Goal: Transaction & Acquisition: Purchase product/service

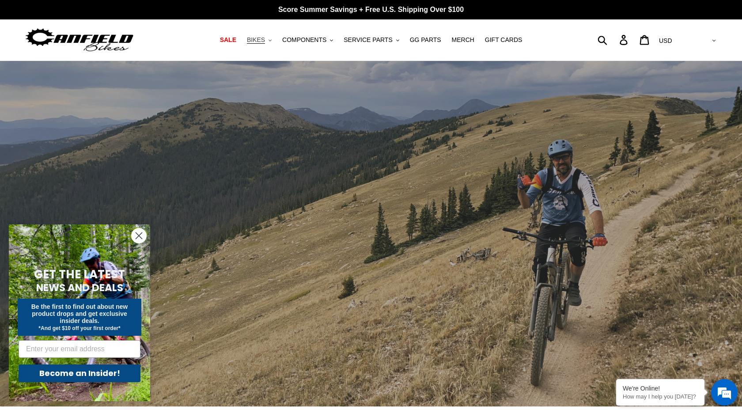
click at [269, 39] on button "BIKES .cls-1{fill:#231f20}" at bounding box center [260, 40] width 34 height 12
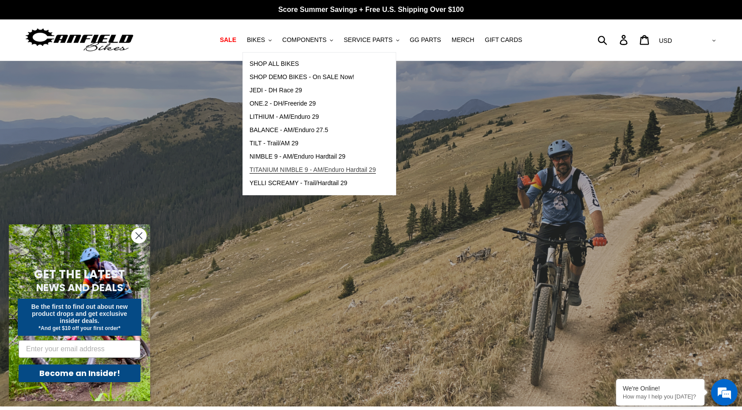
click at [274, 172] on span "TITANIUM NIMBLE 9 - AM/Enduro Hardtail 29" at bounding box center [313, 170] width 126 height 8
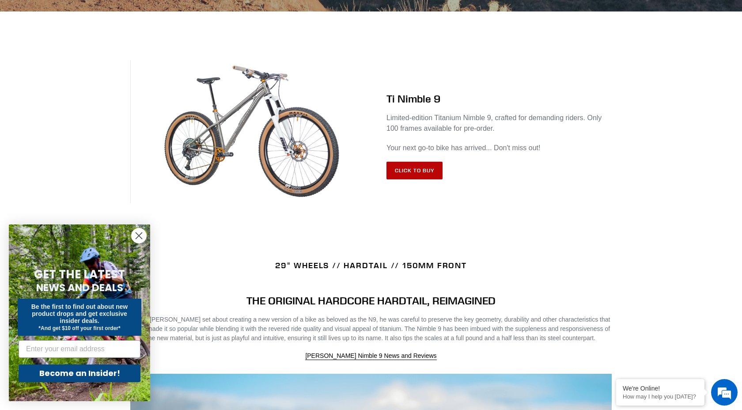
click at [410, 167] on link "Click to Buy" at bounding box center [415, 171] width 56 height 18
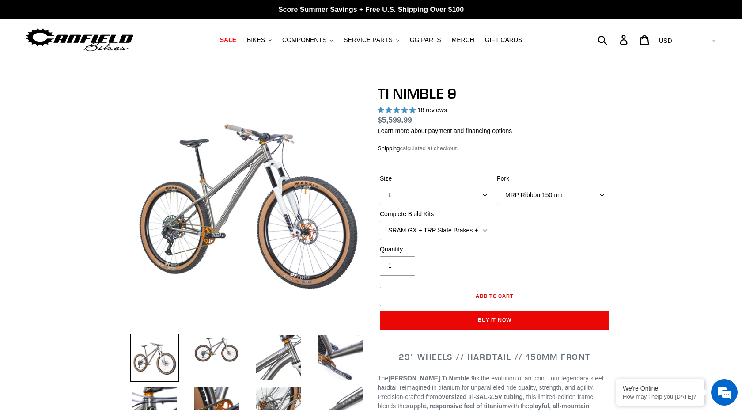
select select "highest-rating"
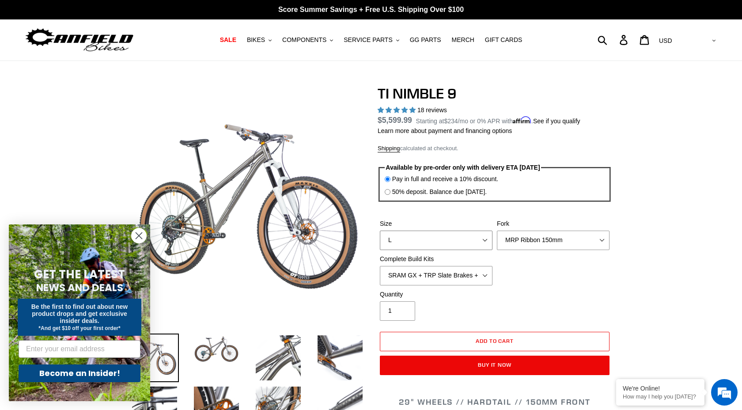
click at [480, 238] on select "S M L XL / XXL (Specify at checkout)" at bounding box center [436, 240] width 113 height 19
select select "M"
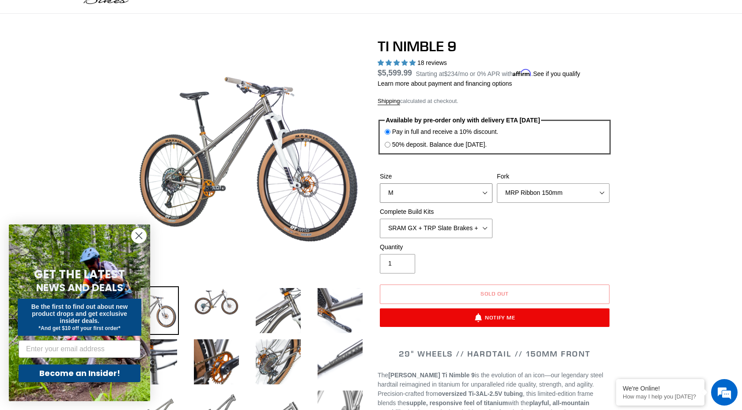
scroll to position [51, 0]
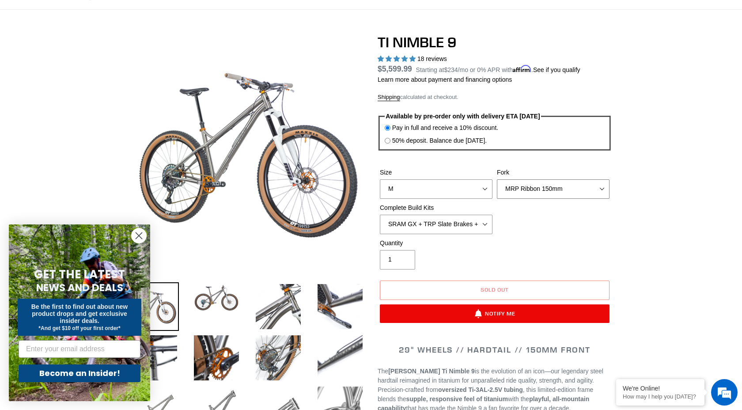
click at [603, 189] on select "MRP Ribbon 150mm RockShox Lyrik 150mm Fox Factory 36 150mm Cane Creek Helm 150m…" at bounding box center [553, 188] width 113 height 19
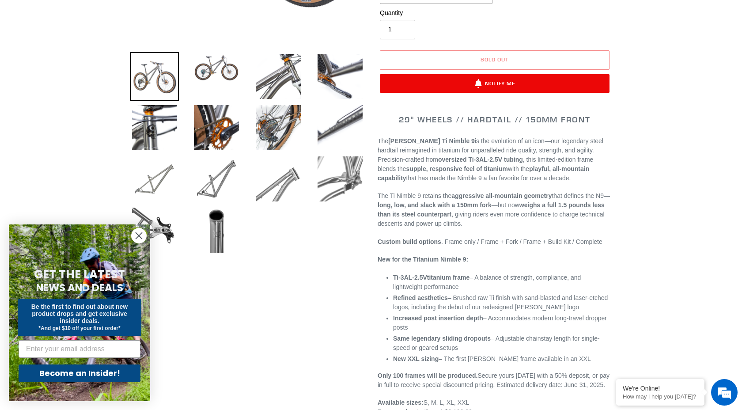
scroll to position [280, 0]
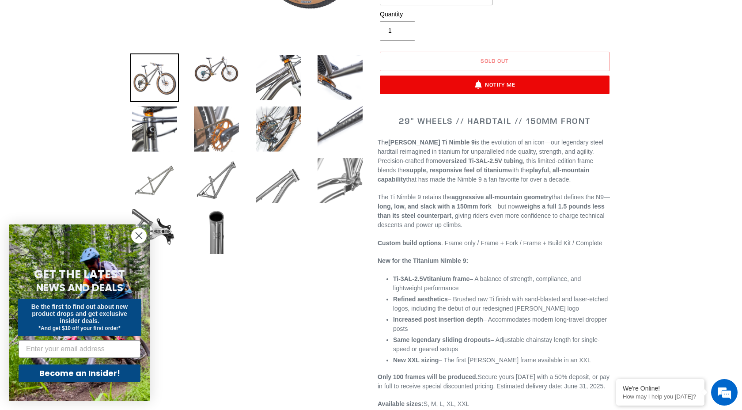
click at [221, 133] on img at bounding box center [216, 129] width 49 height 49
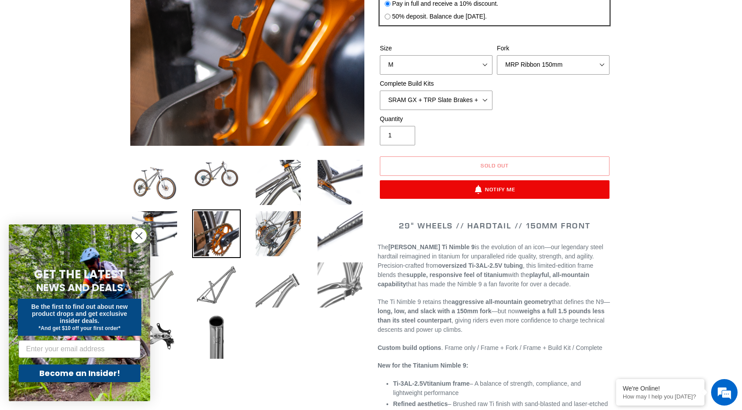
scroll to position [189, 0]
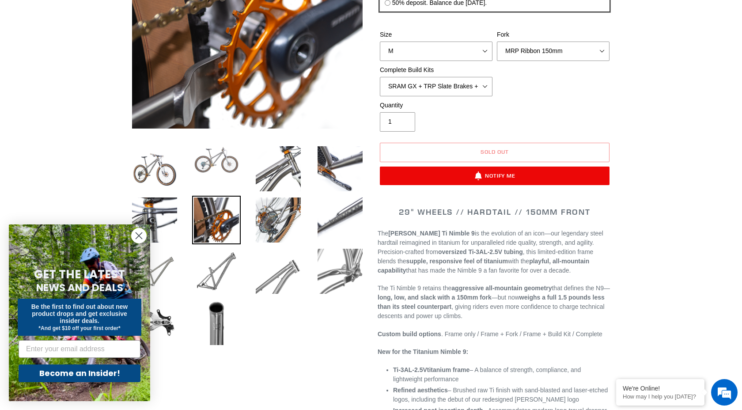
click at [209, 159] on img at bounding box center [216, 160] width 49 height 31
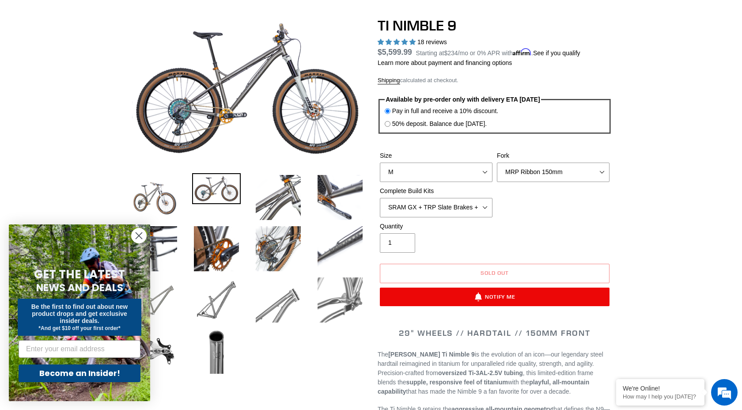
scroll to position [0, 0]
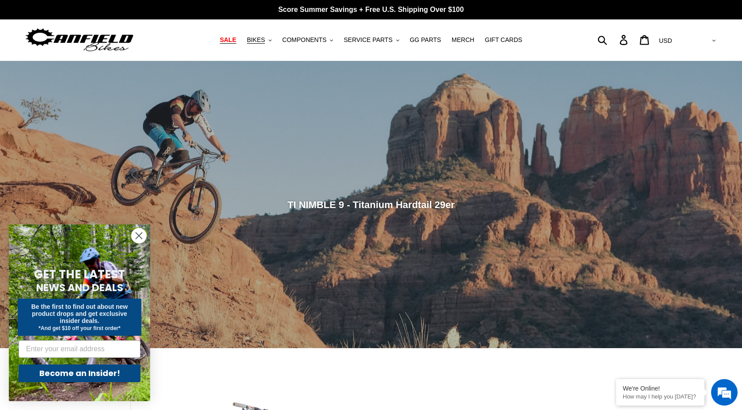
click at [231, 40] on span "SALE" at bounding box center [228, 40] width 16 height 8
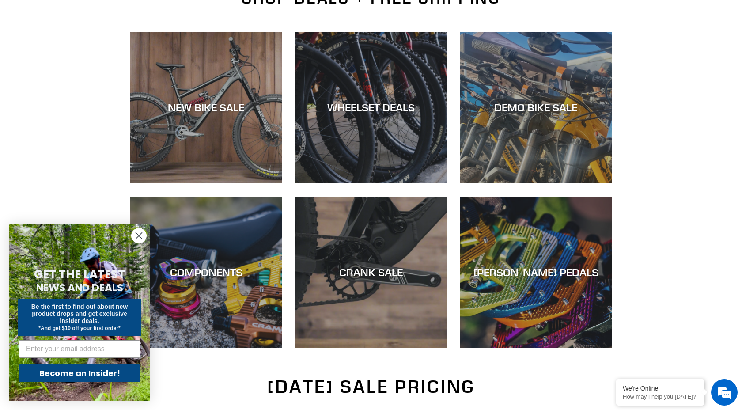
scroll to position [228, 0]
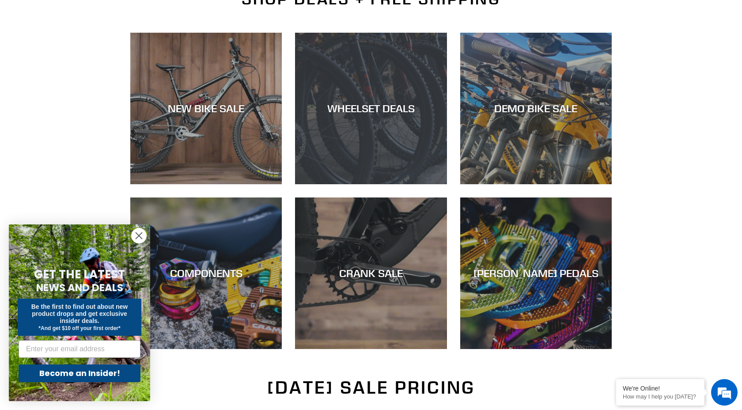
click at [347, 102] on div "WHEELSET DEALS" at bounding box center [371, 108] width 152 height 13
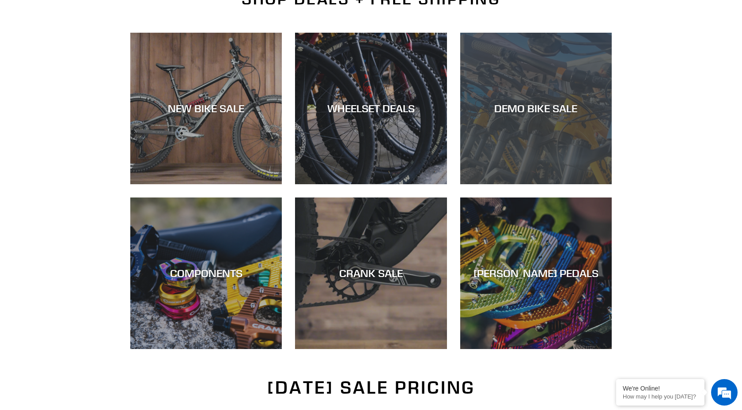
scroll to position [228, 0]
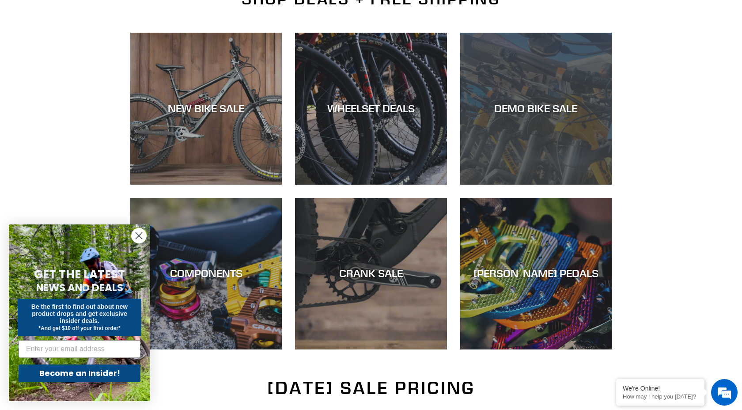
click at [544, 108] on div "DEMO BIKE SALE" at bounding box center [536, 108] width 152 height 13
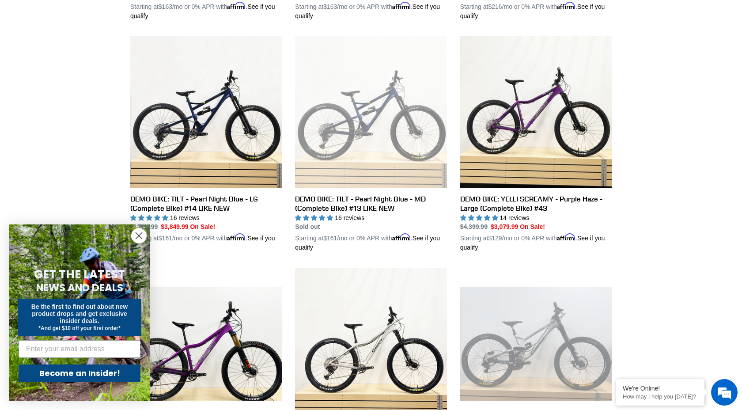
click at [137, 235] on circle "Close dialog" at bounding box center [139, 235] width 15 height 15
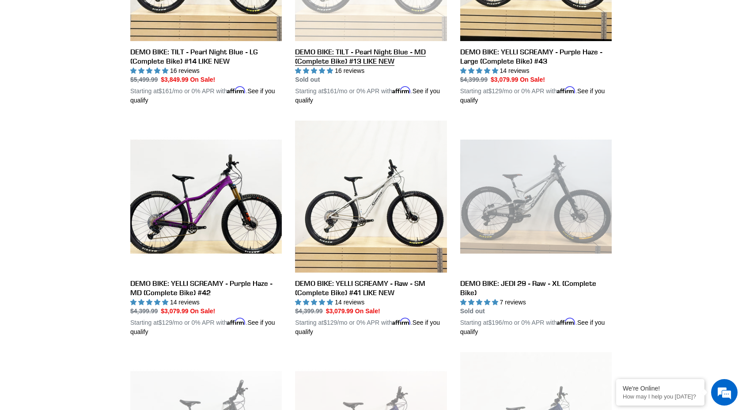
scroll to position [602, 0]
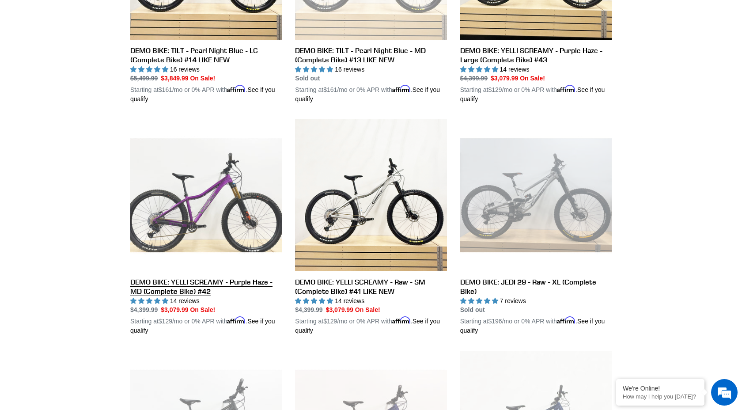
click at [178, 198] on link "DEMO BIKE: YELLI SCREAMY - Purple Haze - MD (Complete Bike) #42" at bounding box center [206, 227] width 152 height 216
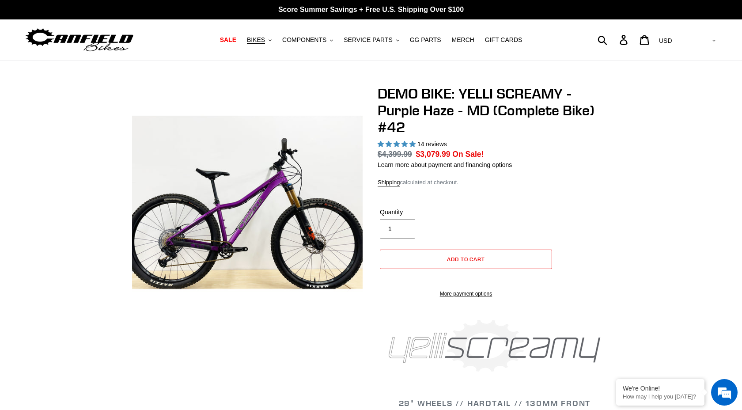
select select "highest-rating"
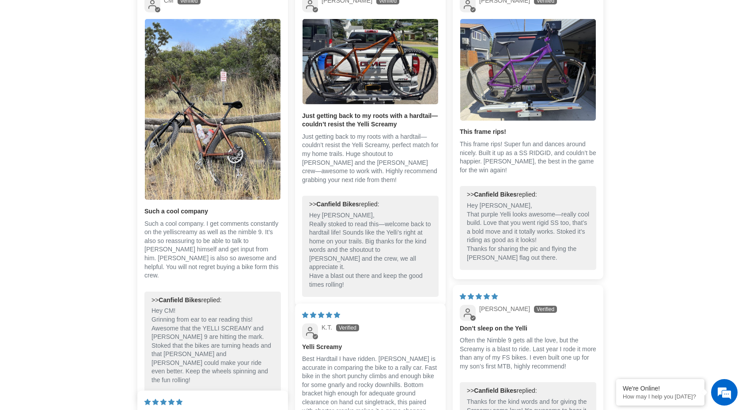
scroll to position [1868, 0]
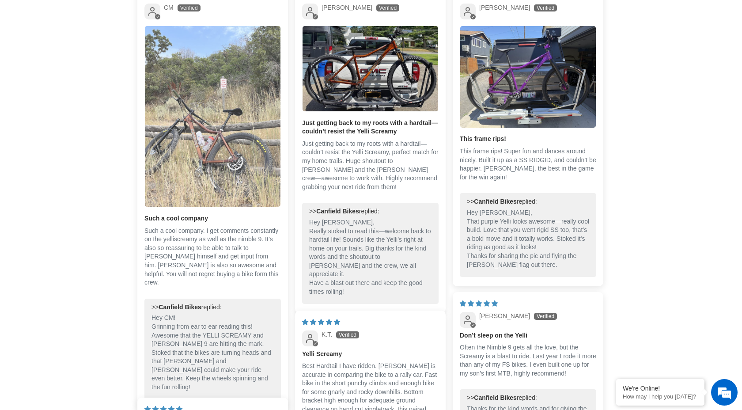
click at [232, 148] on img "Link to user picture 1" at bounding box center [213, 116] width 136 height 181
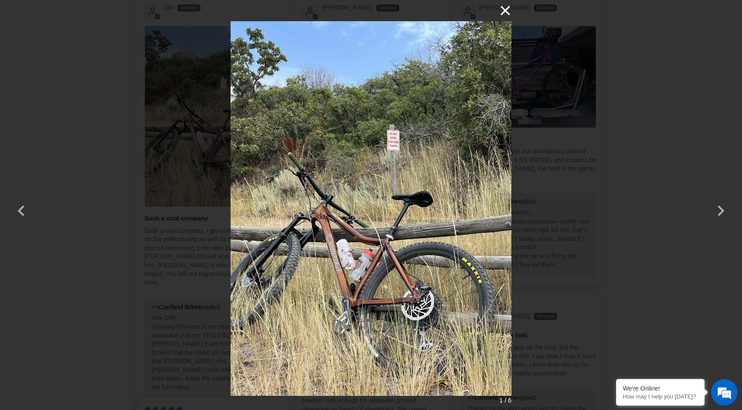
click at [505, 14] on button "×" at bounding box center [501, 10] width 21 height 21
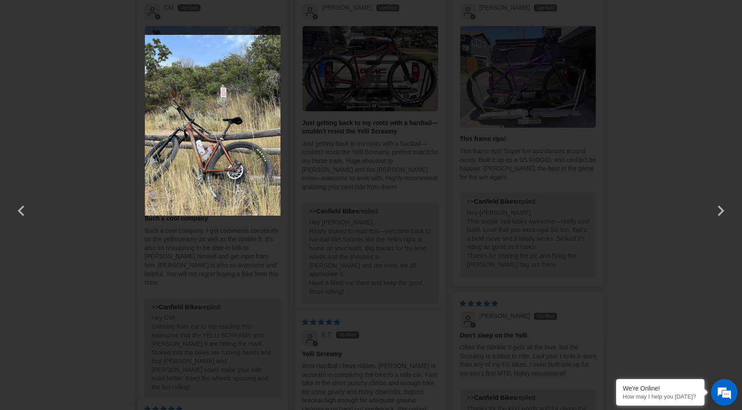
scroll to position [1868, 0]
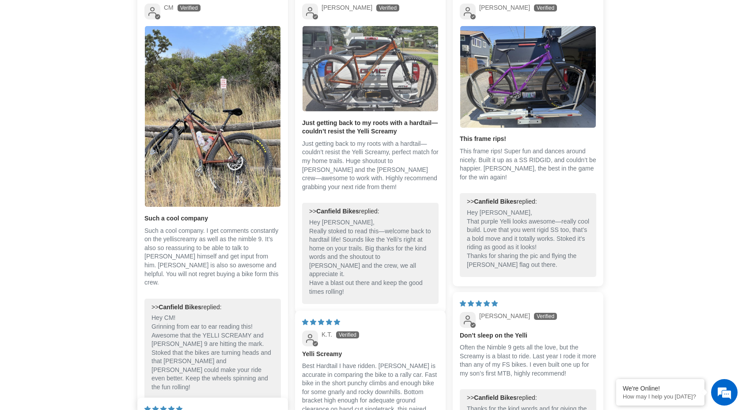
click at [356, 91] on img "Link to user picture 1" at bounding box center [371, 68] width 136 height 85
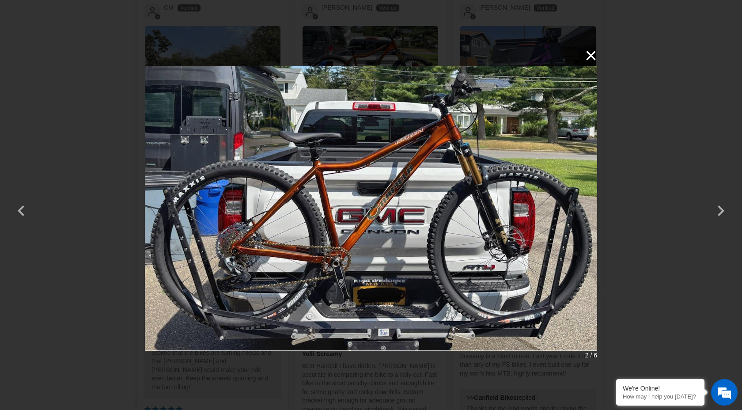
click at [593, 54] on button "×" at bounding box center [586, 55] width 21 height 21
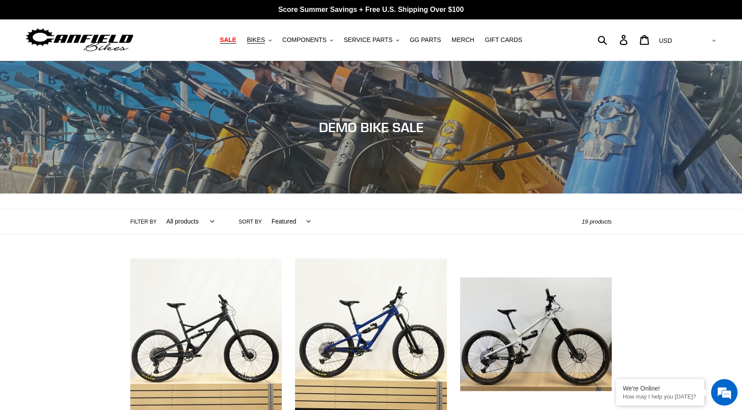
click at [230, 42] on span "SALE" at bounding box center [228, 40] width 16 height 8
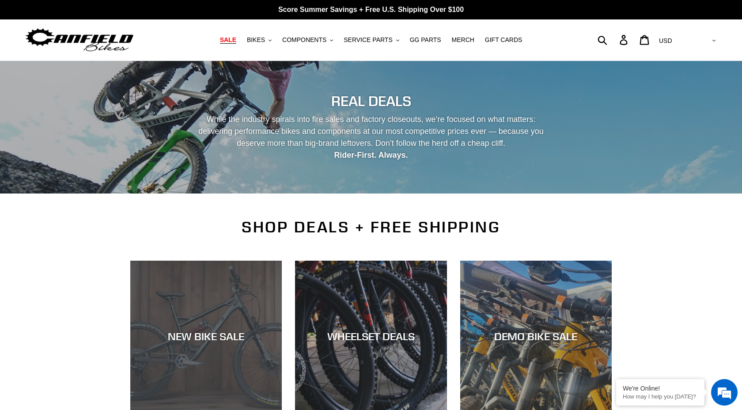
click at [213, 330] on div "NEW BIKE SALE" at bounding box center [206, 336] width 152 height 13
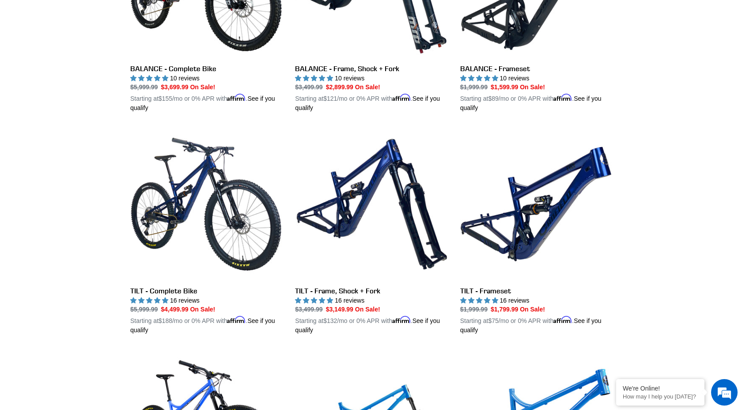
scroll to position [1020, 0]
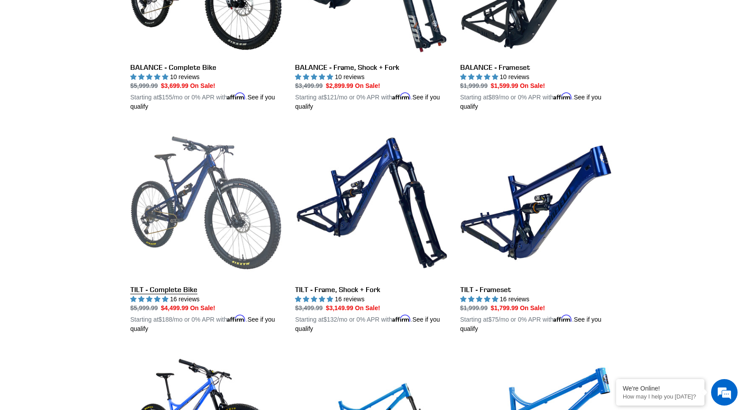
click at [167, 288] on link "TILT - Complete Bike" at bounding box center [206, 230] width 152 height 207
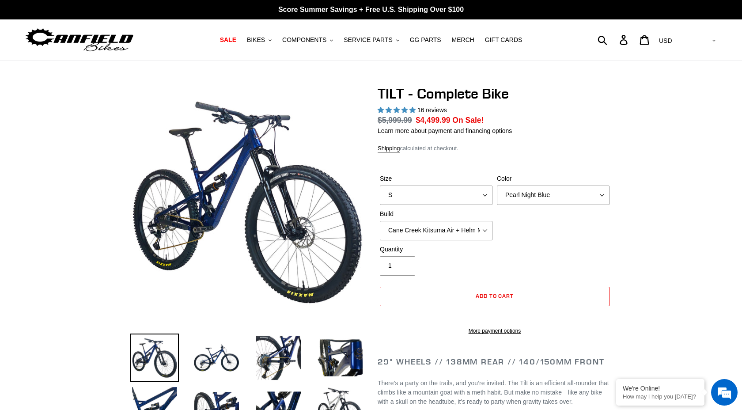
select select "highest-rating"
click at [479, 199] on select "S M L" at bounding box center [436, 195] width 113 height 19
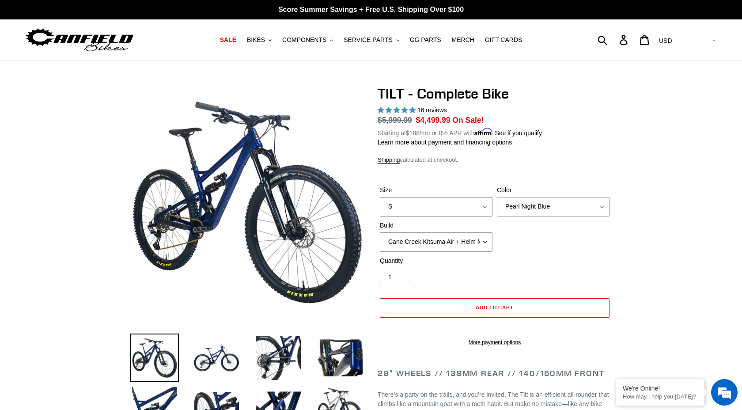
select select "M"
click at [485, 243] on select "Cane Creek Kitsuma Air + Helm MKII 140 + SRAM GX Cane Creek Kitsuma Air + Helm …" at bounding box center [436, 241] width 113 height 19
select select "Fox Float X + 36 SL Factory Grip X 140 + SRAM XO"
